Goal: Task Accomplishment & Management: Complete application form

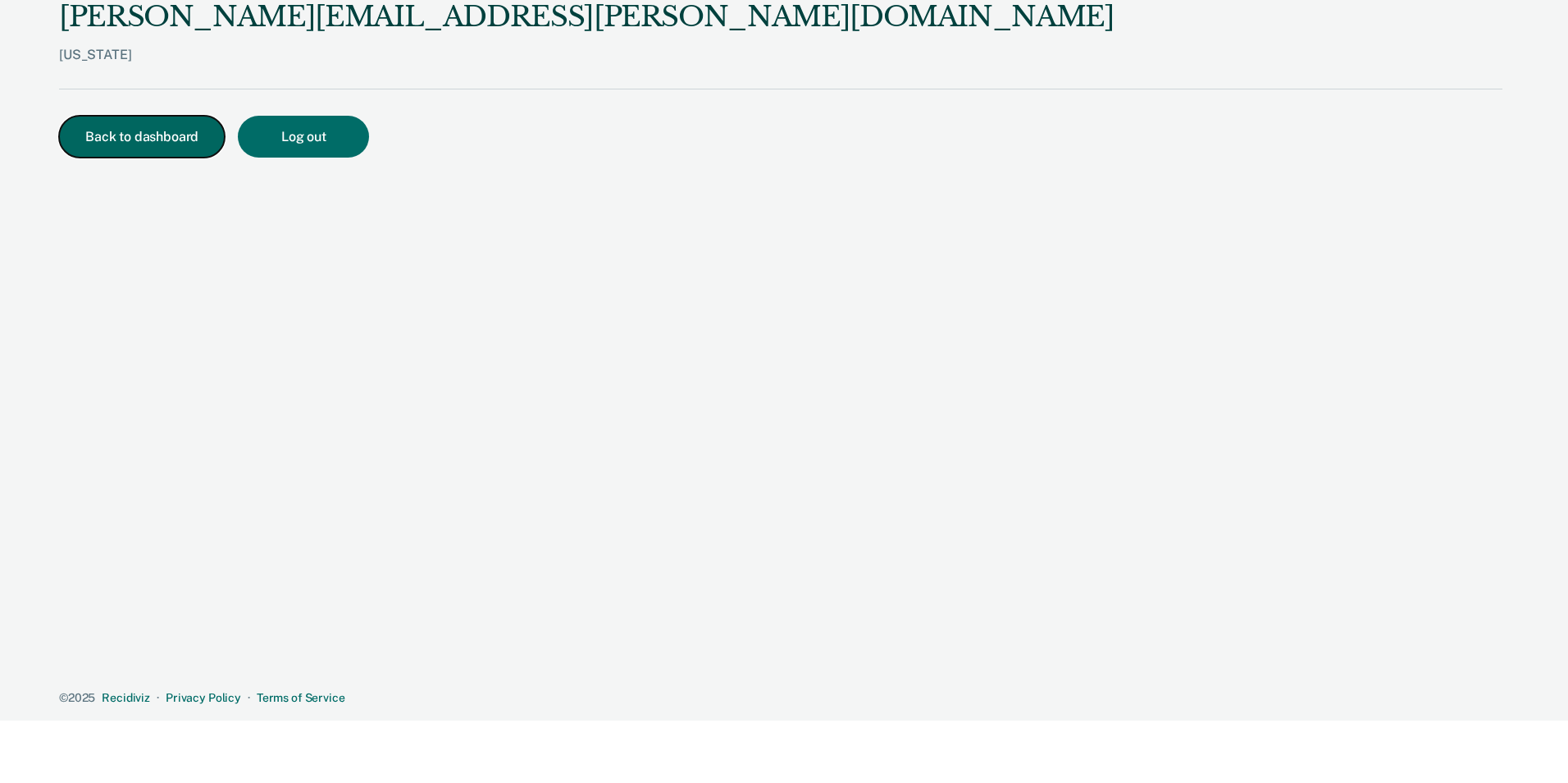
click at [129, 142] on button "Back to dashboard" at bounding box center [141, 137] width 166 height 42
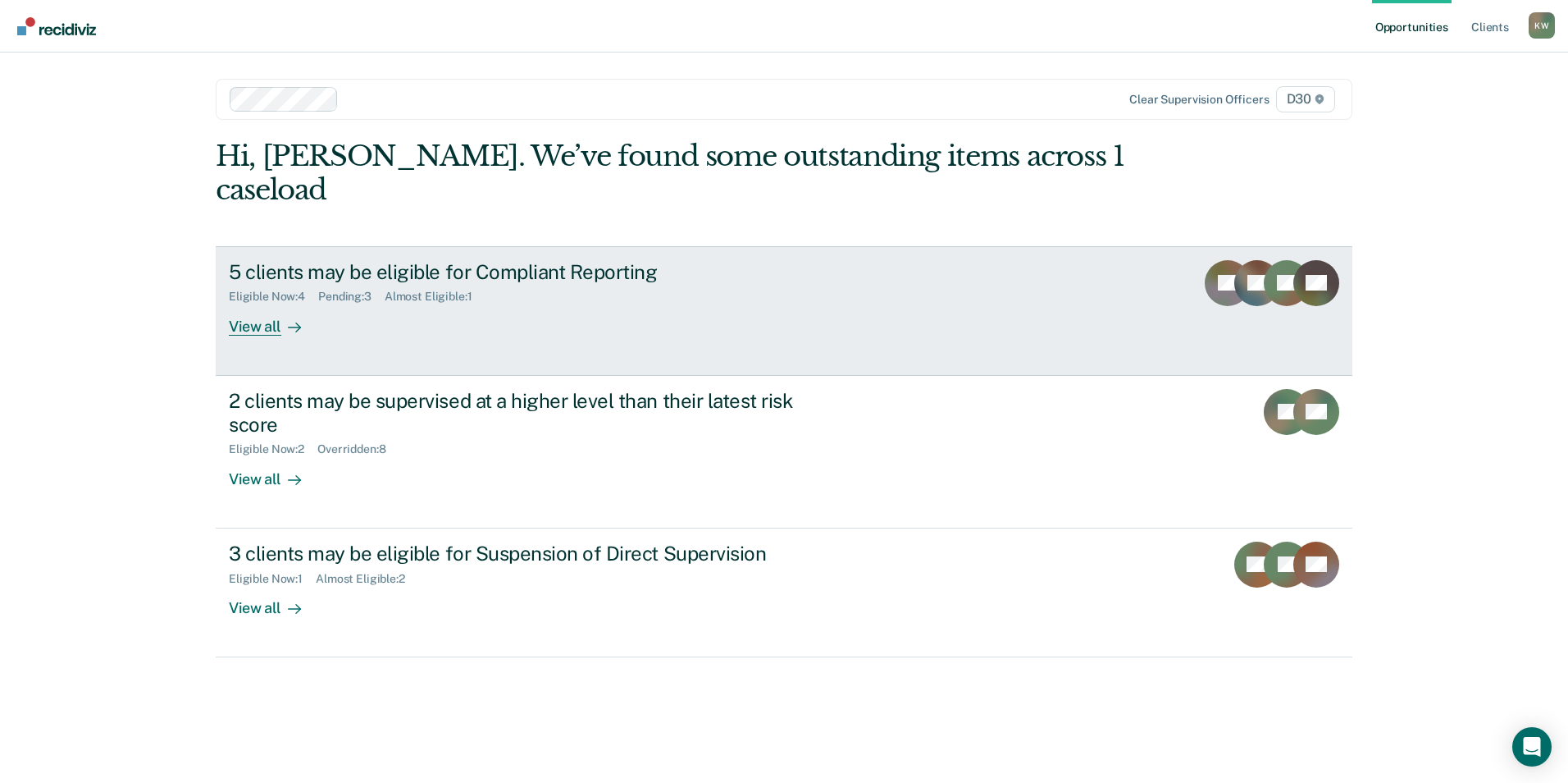
click at [268, 303] on div "View all" at bounding box center [274, 319] width 92 height 32
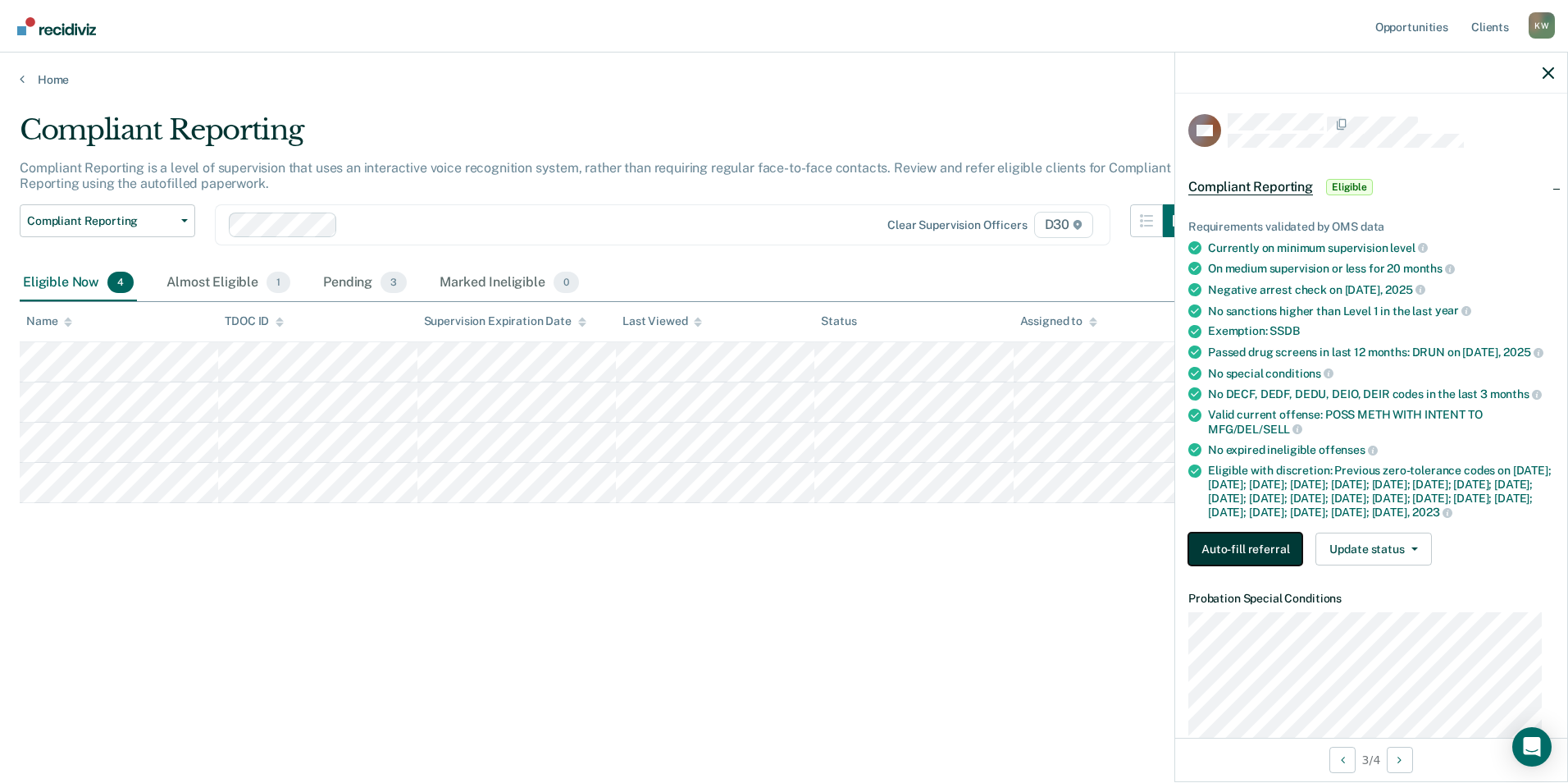
click at [1228, 566] on button "Auto-fill referral" at bounding box center [1245, 549] width 114 height 33
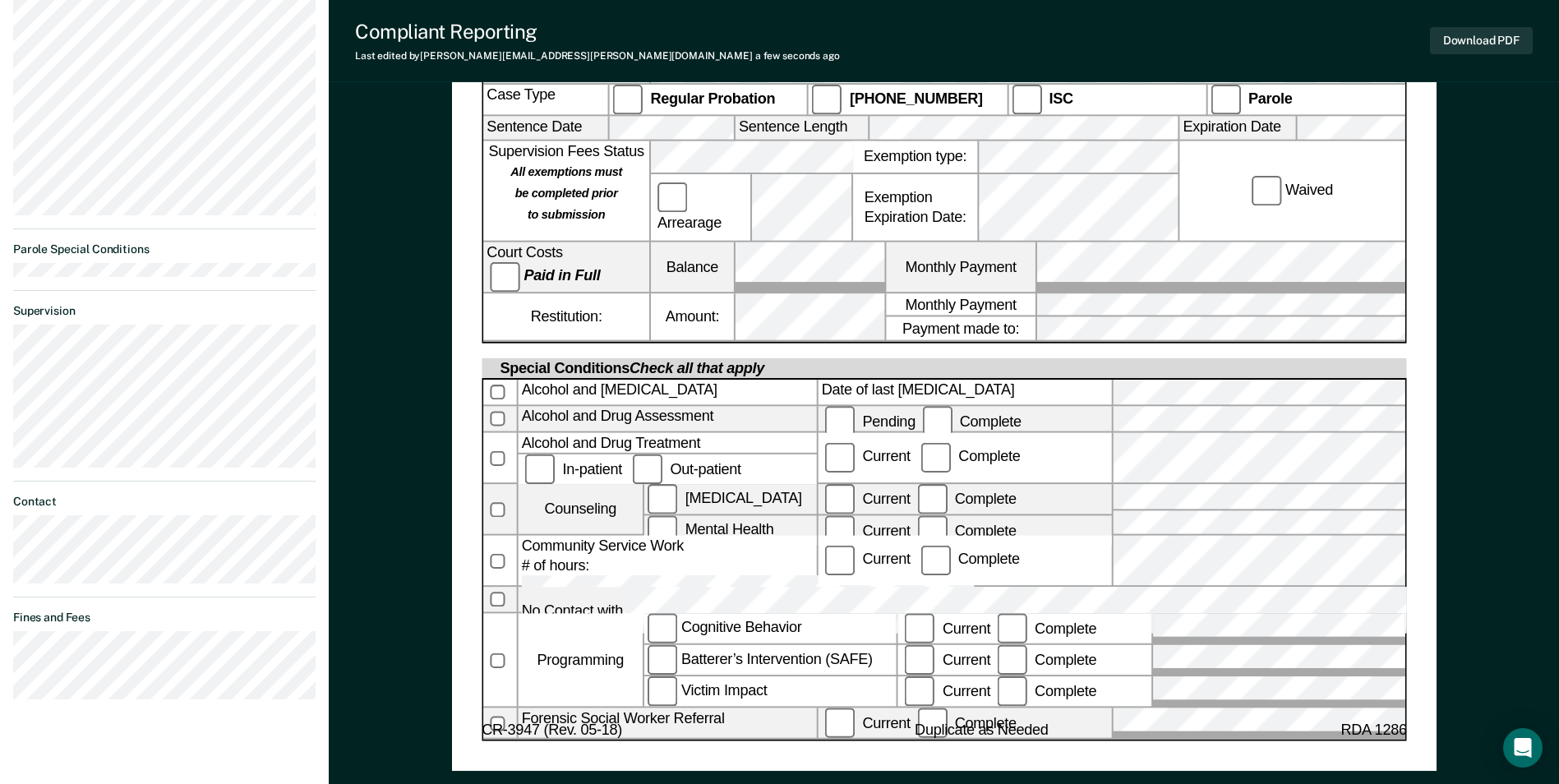
scroll to position [575, 0]
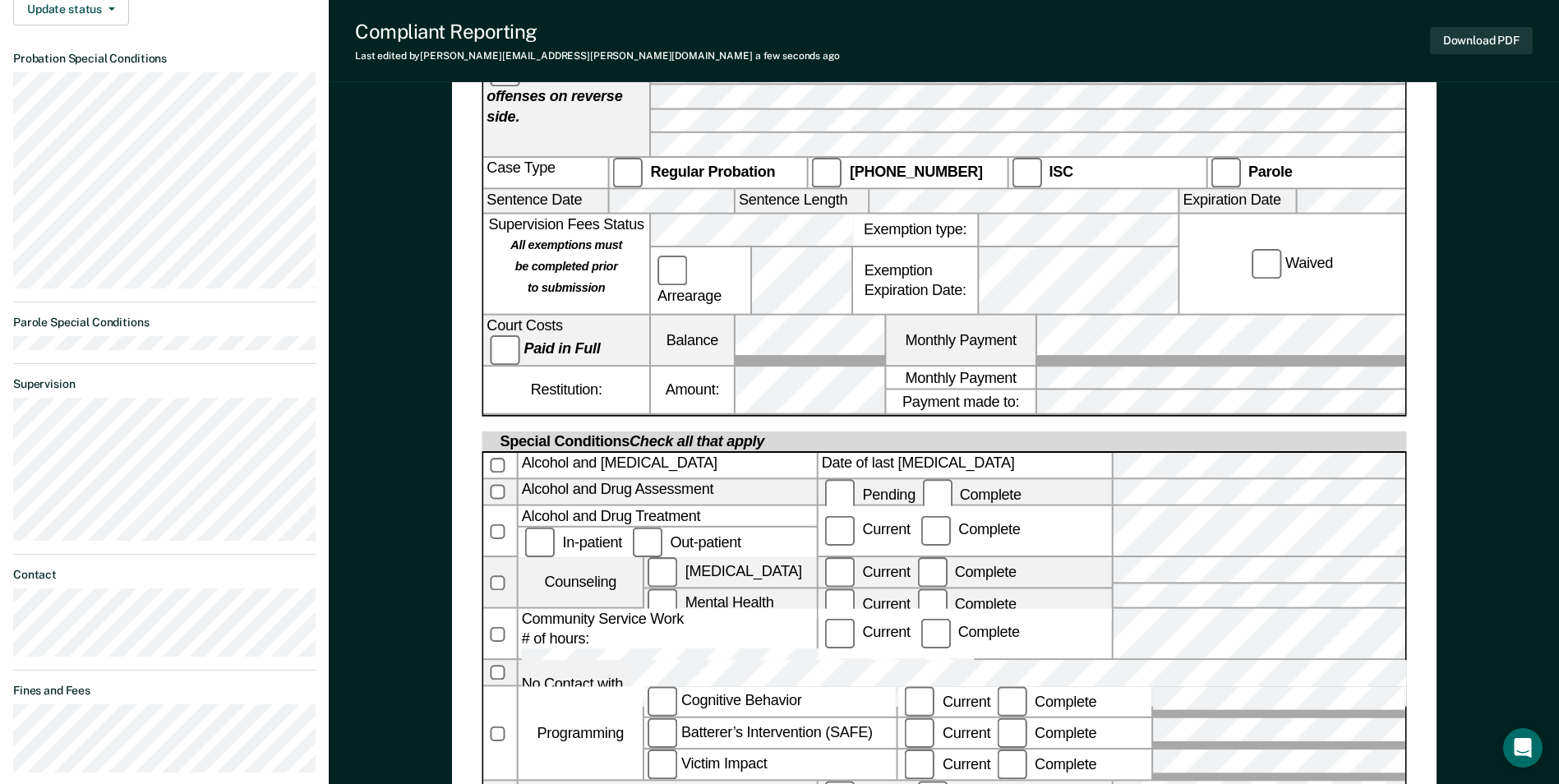
click at [648, 534] on label "Out-patient" at bounding box center [686, 542] width 115 height 17
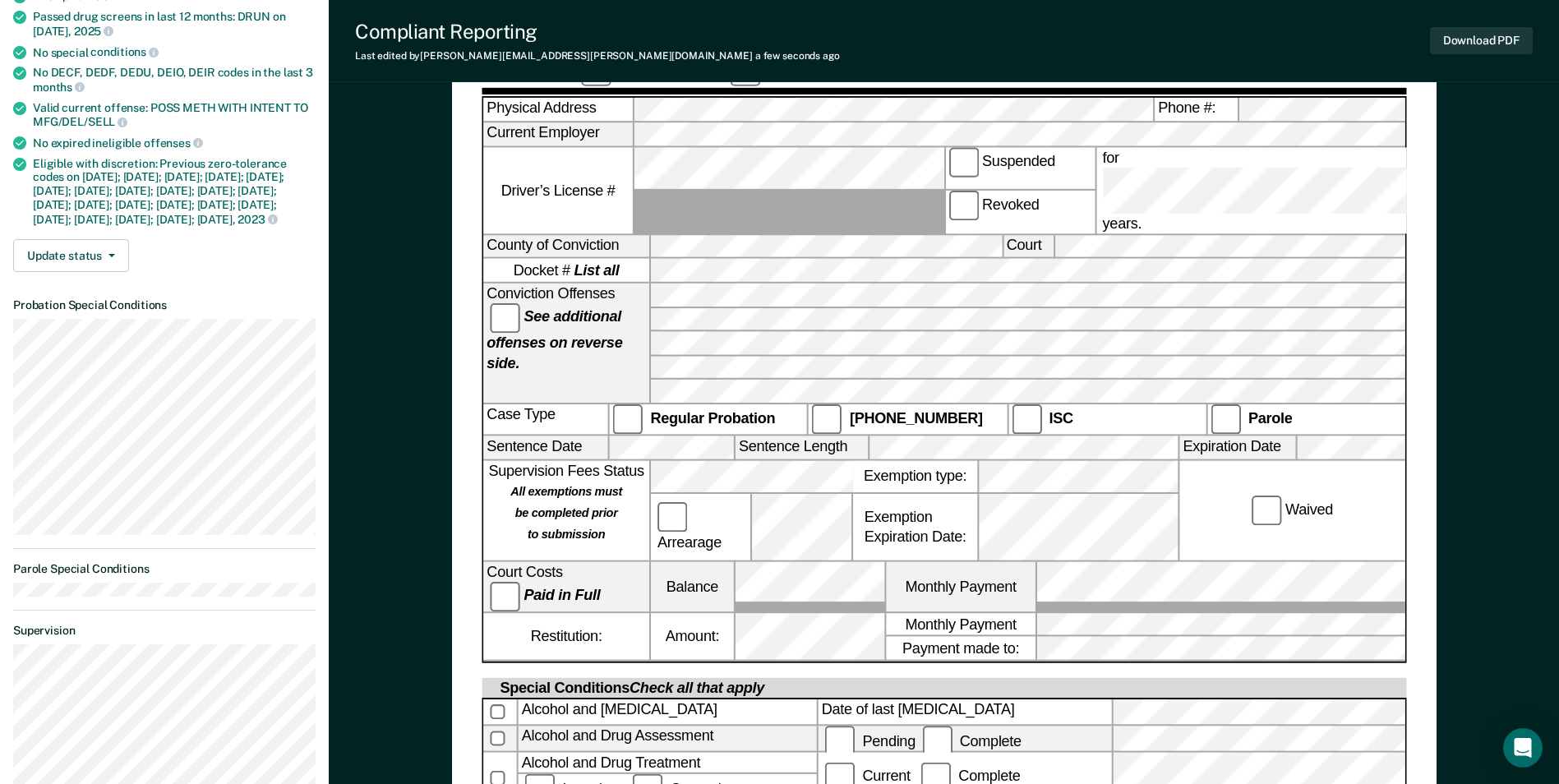
scroll to position [0, 0]
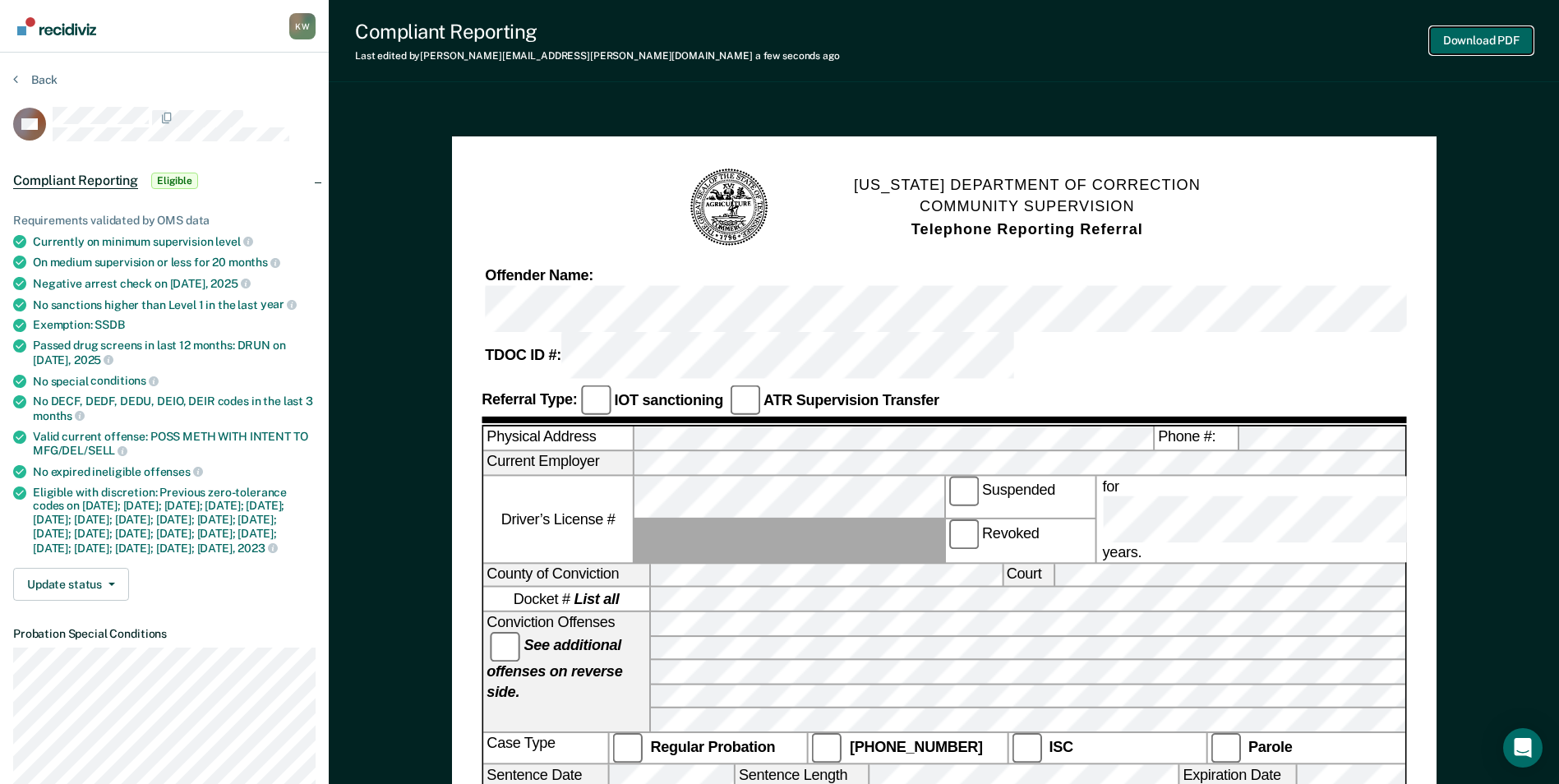
click at [1449, 42] on button "Download PDF" at bounding box center [1481, 40] width 103 height 27
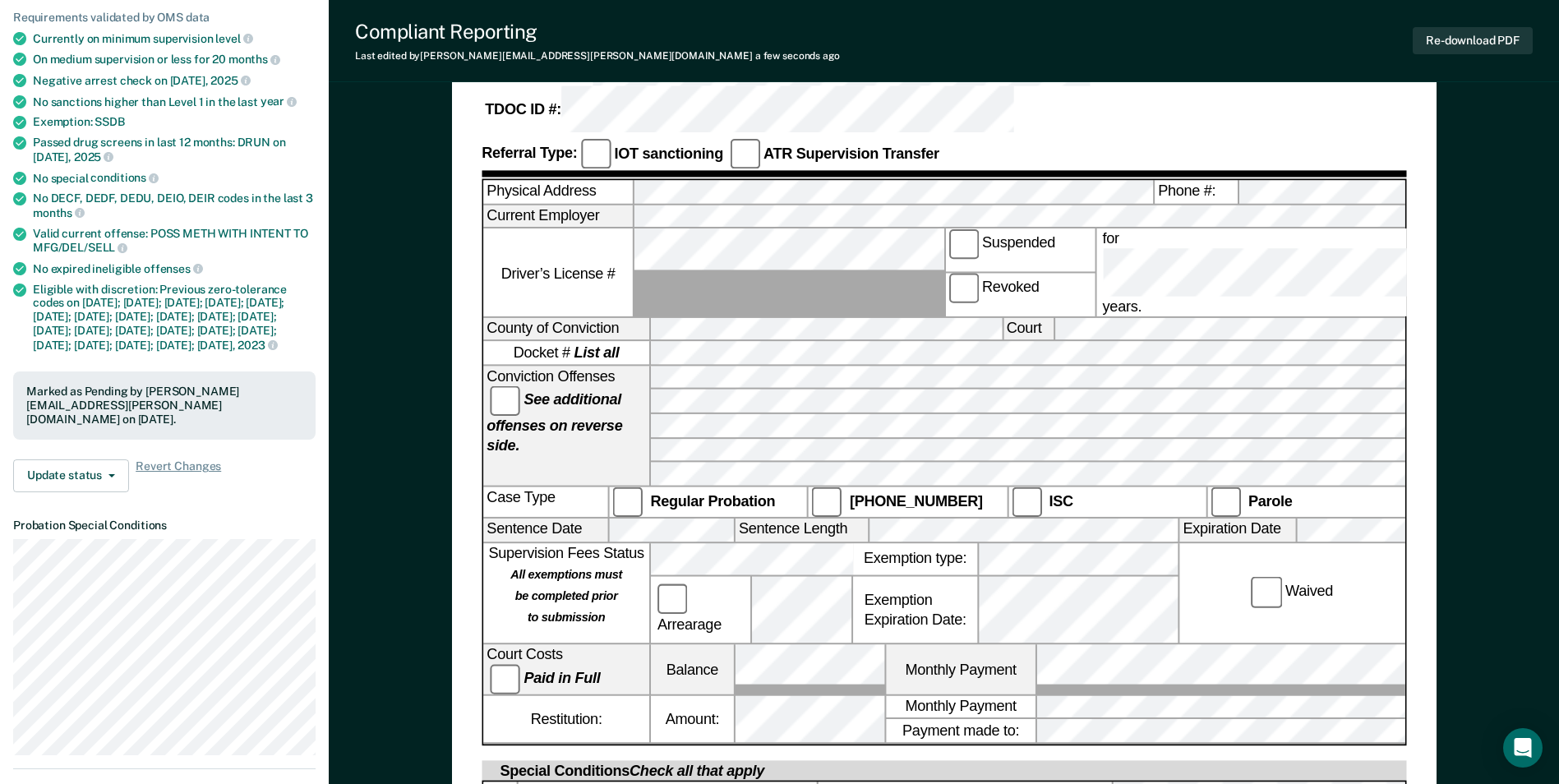
scroll to position [696, 0]
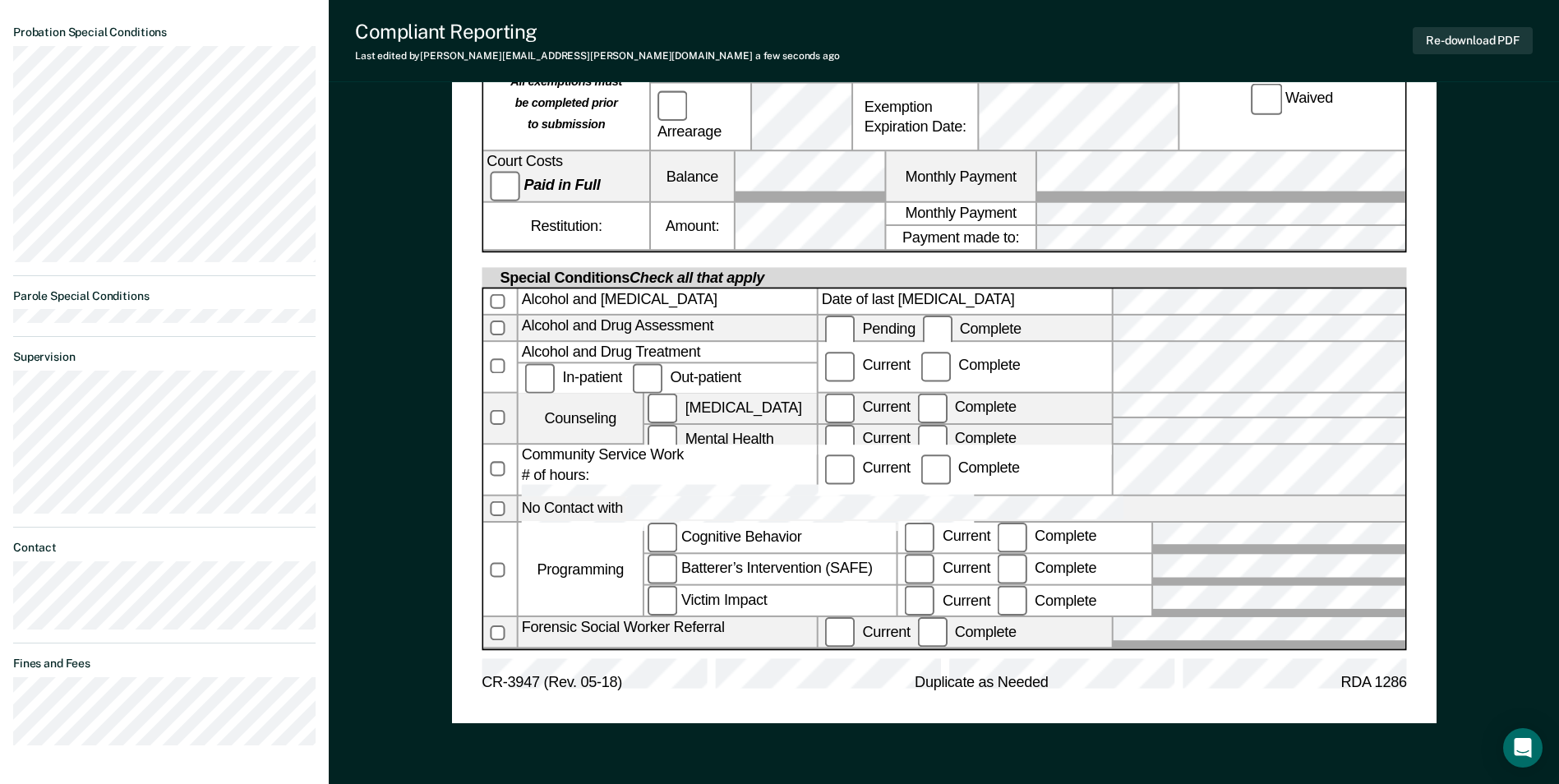
click at [850, 635] on div "[US_STATE] DEPARTMENT OF CORRECTION COMMUNITY SUPERVISION Telephone Reporting R…" at bounding box center [944, 82] width 925 height 1223
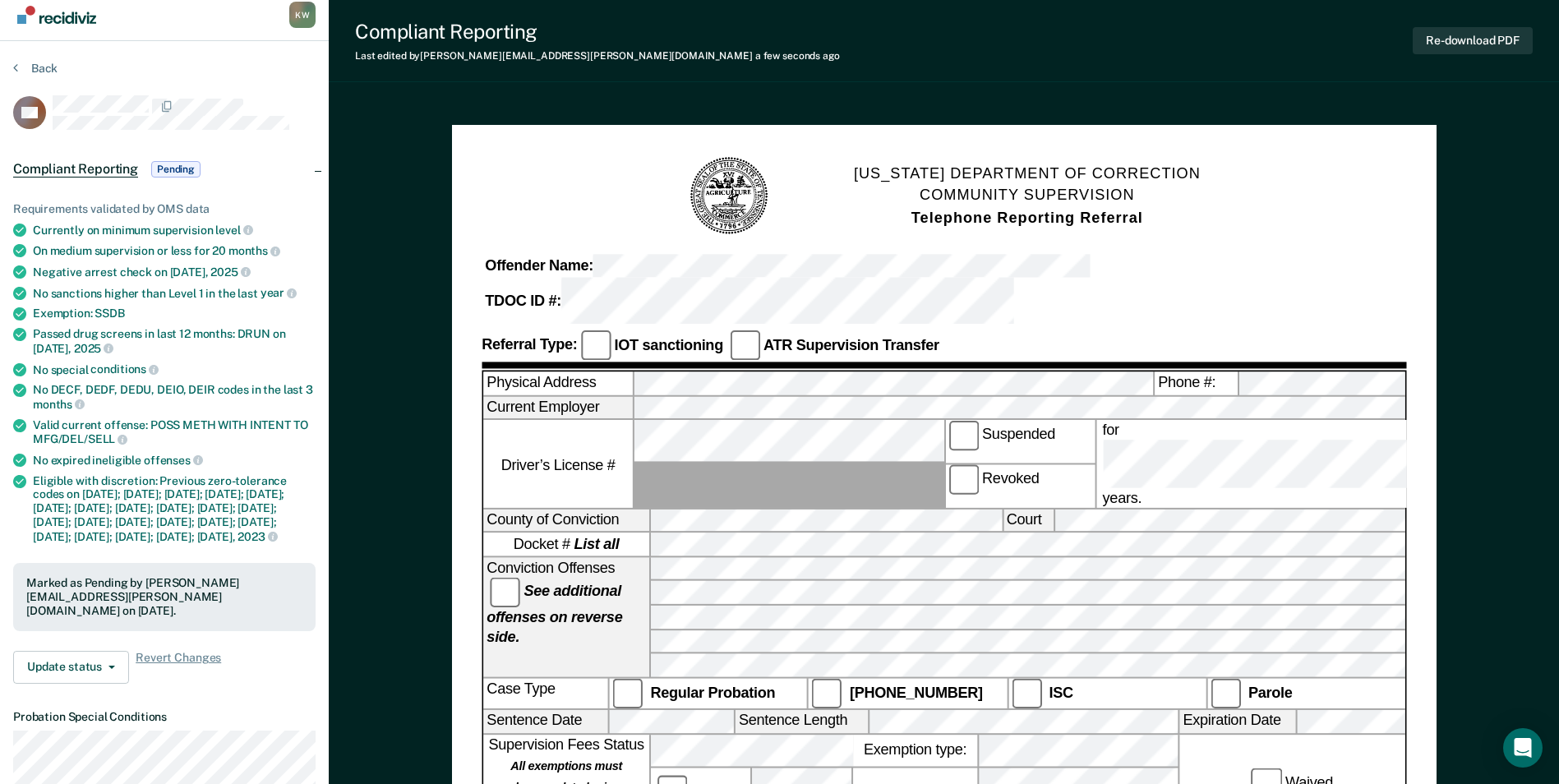
scroll to position [0, 0]
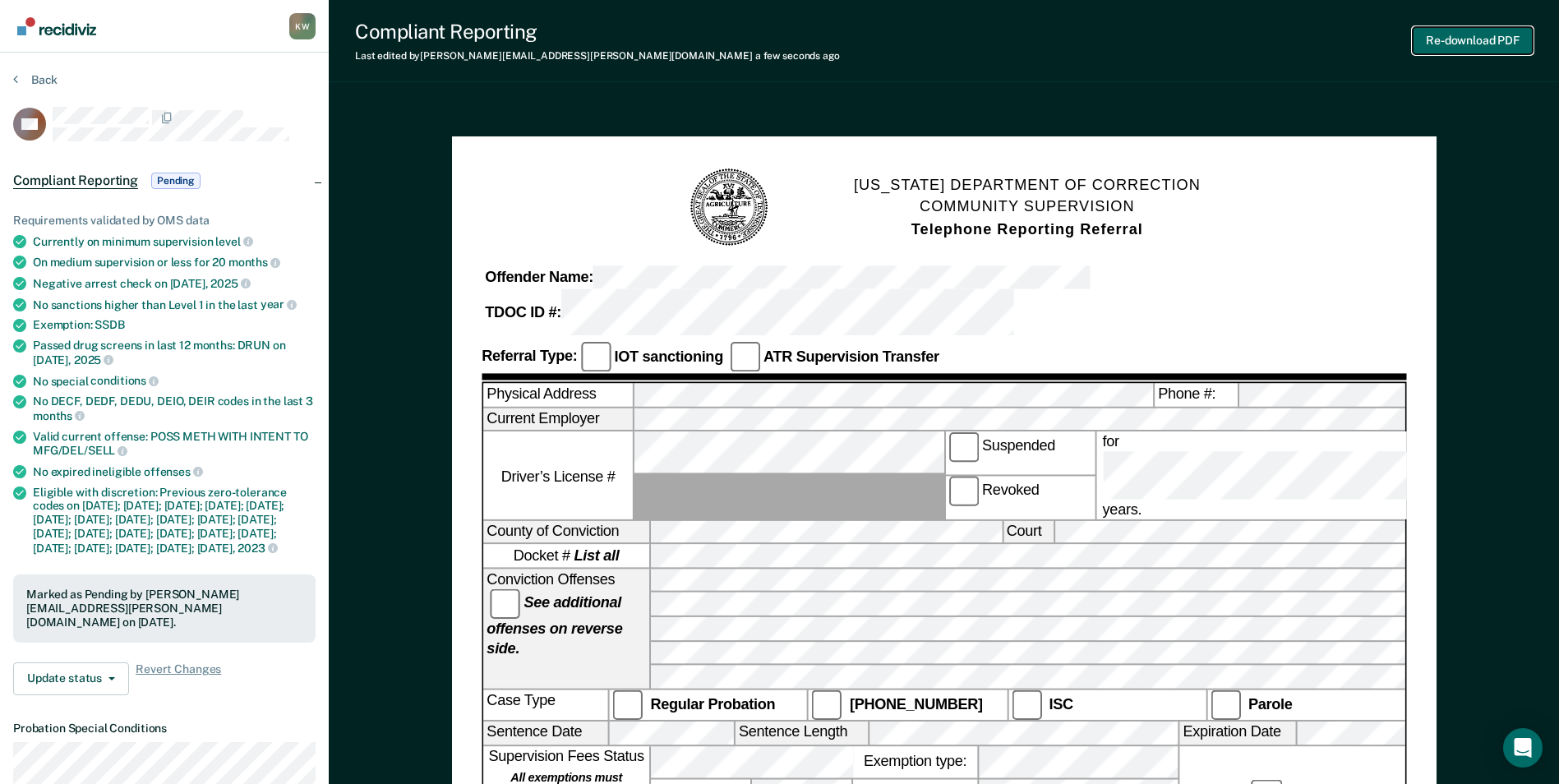
click at [1480, 37] on button "Re-download PDF" at bounding box center [1473, 40] width 120 height 27
click at [38, 76] on button "Back" at bounding box center [35, 80] width 44 height 15
